Goal: Browse casually

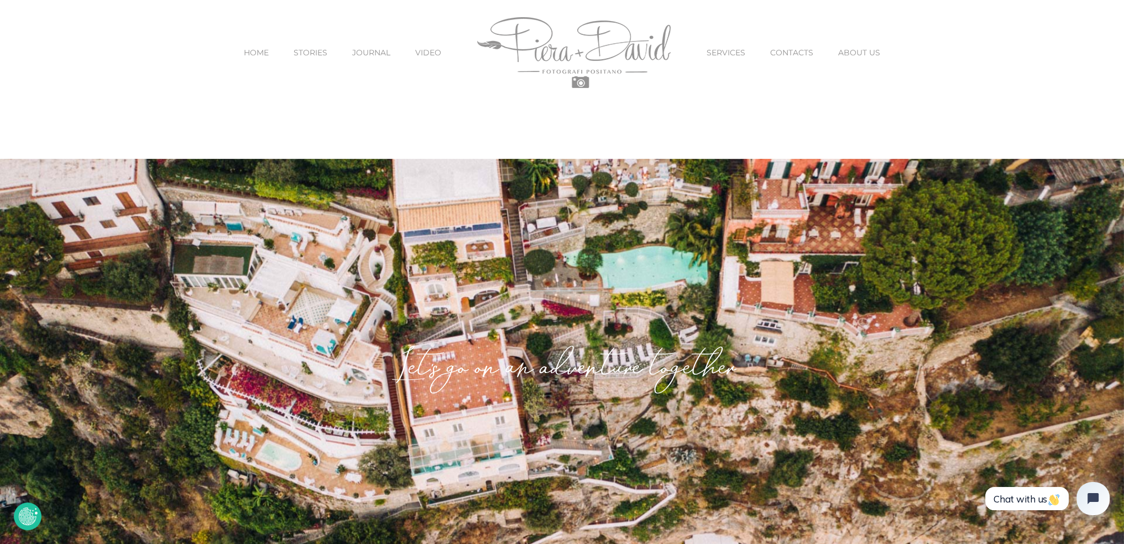
click at [781, 59] on link "CONTACTS" at bounding box center [791, 52] width 43 height 46
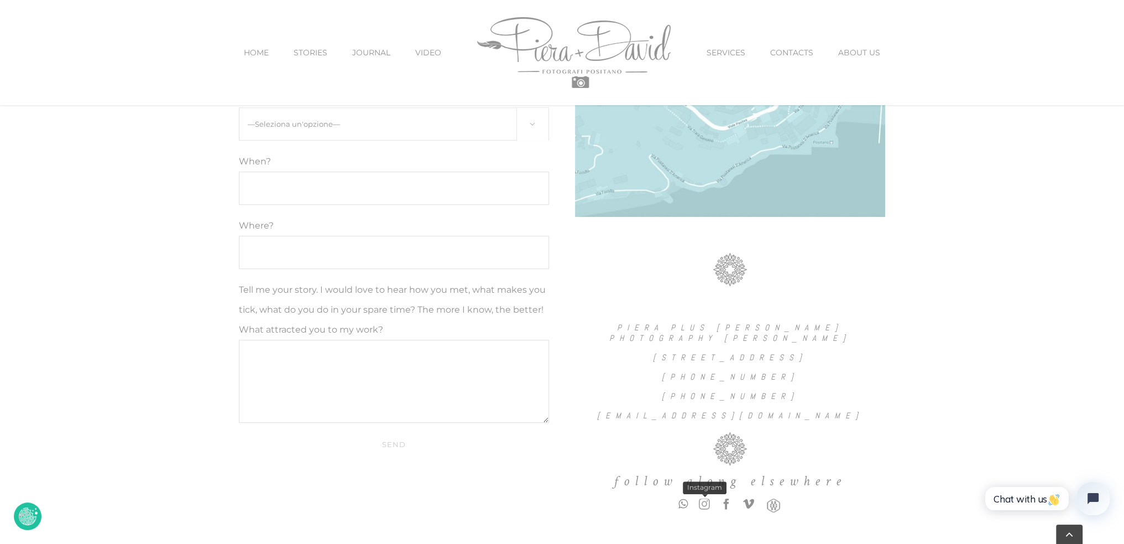
click at [704, 506] on link "instagram" at bounding box center [704, 503] width 11 height 11
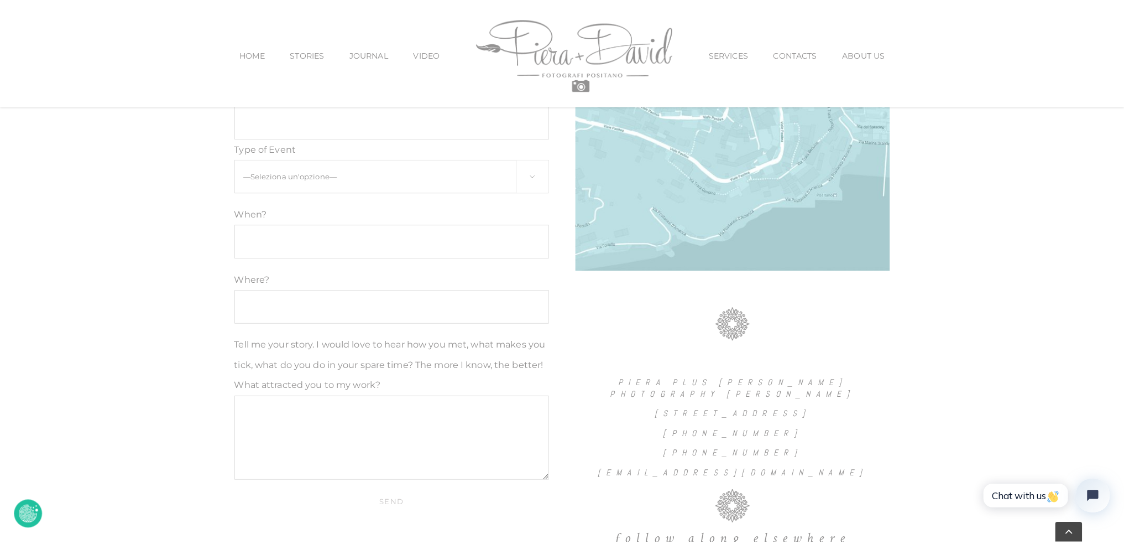
scroll to position [877, 0]
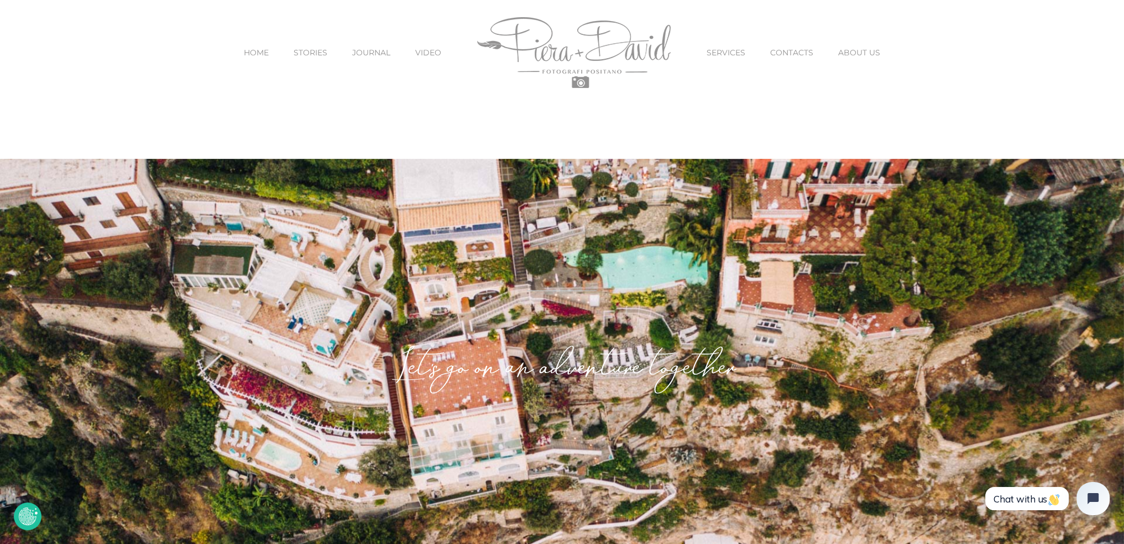
click at [362, 55] on span "JOURNAL" at bounding box center [371, 53] width 38 height 8
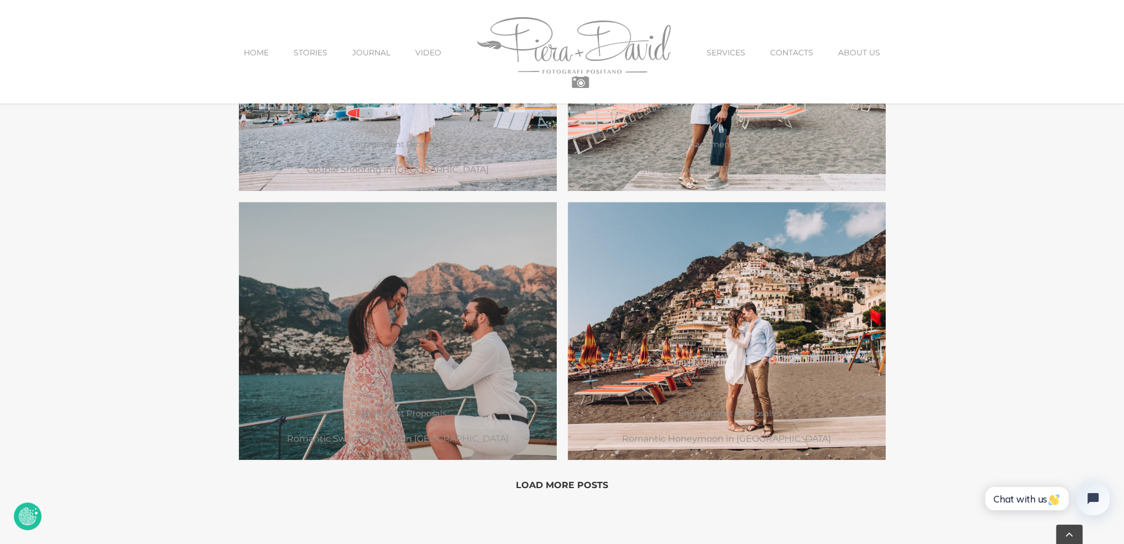
scroll to position [995, 0]
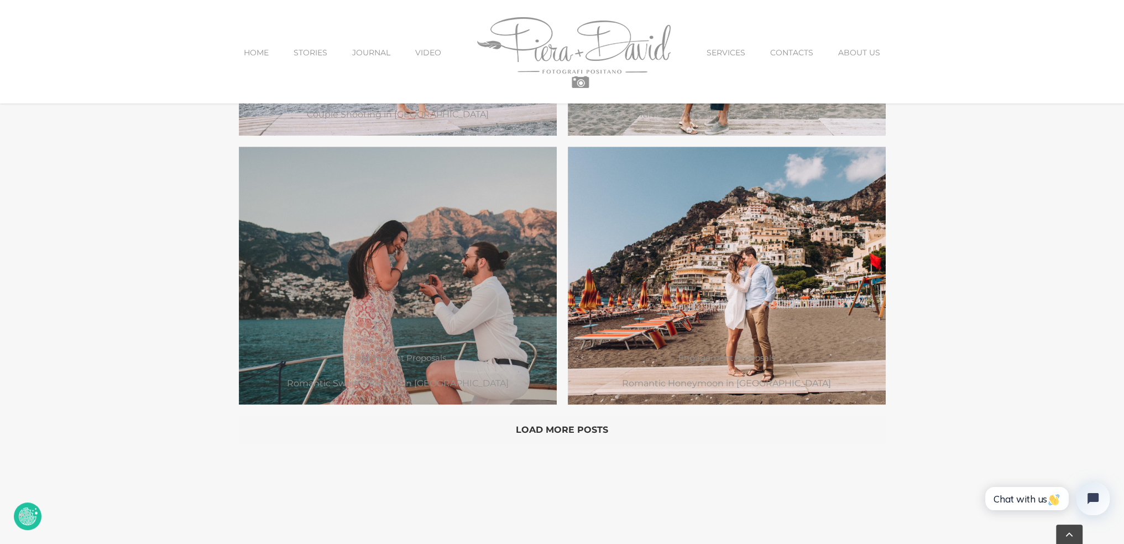
click at [584, 431] on button "Load More Posts" at bounding box center [562, 429] width 647 height 28
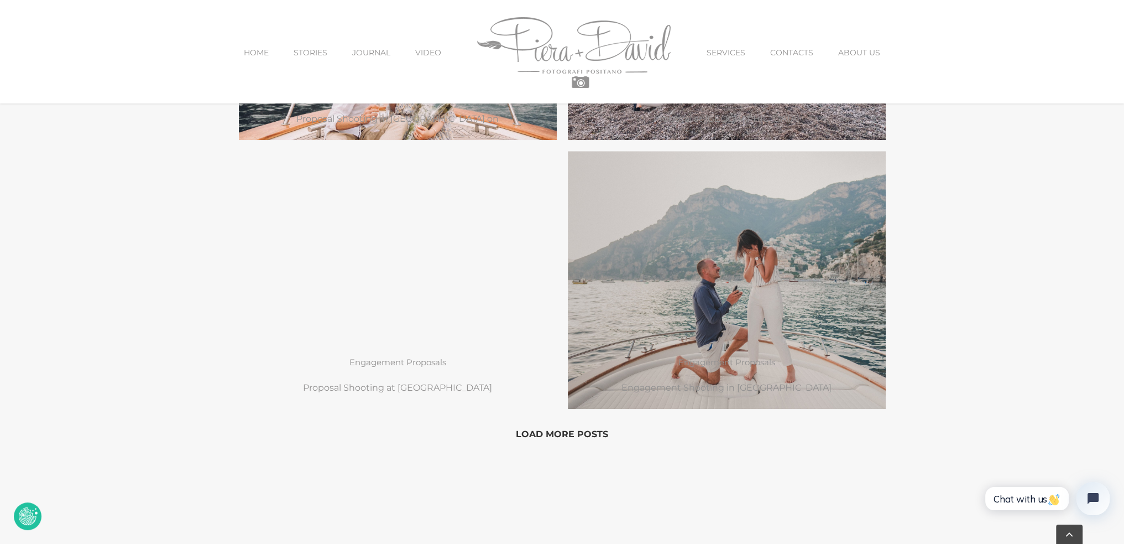
scroll to position [1548, 0]
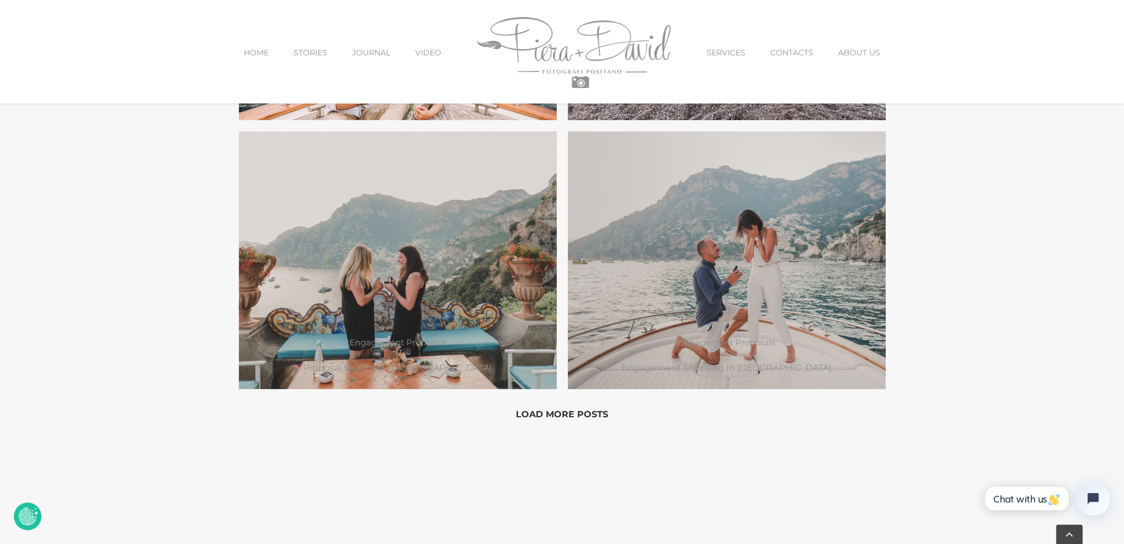
click at [555, 406] on button "Load More Posts" at bounding box center [562, 414] width 647 height 28
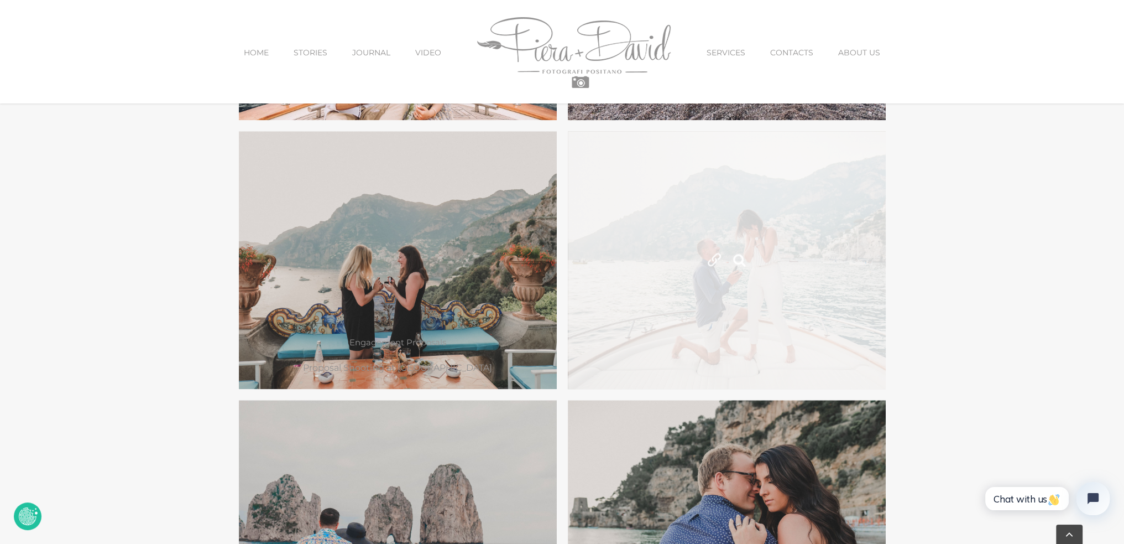
click at [779, 259] on link "Engagement Shooting in Positano" at bounding box center [727, 260] width 318 height 258
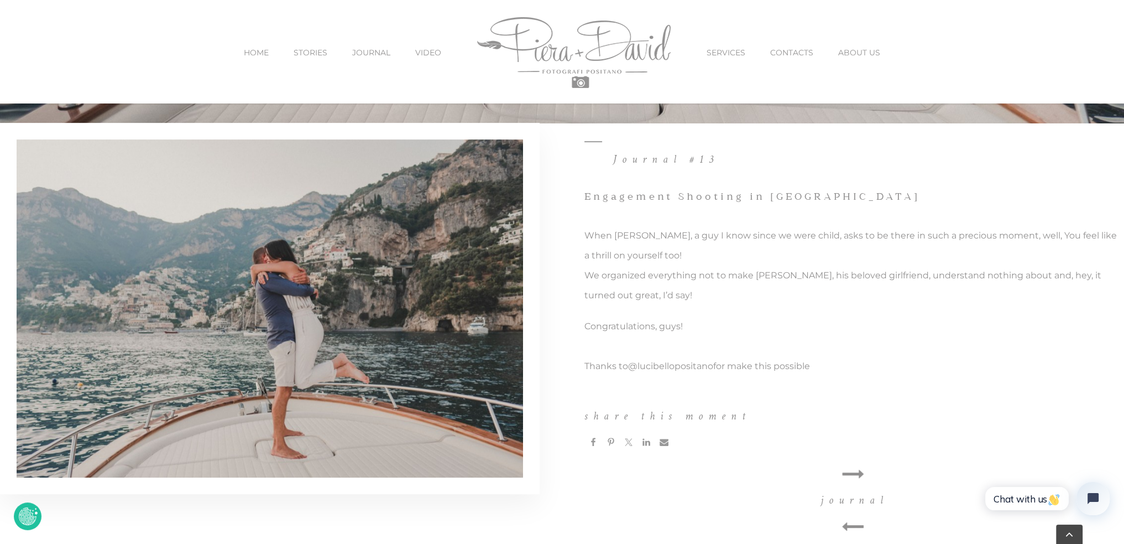
scroll to position [498, 0]
